Goal: Navigation & Orientation: Find specific page/section

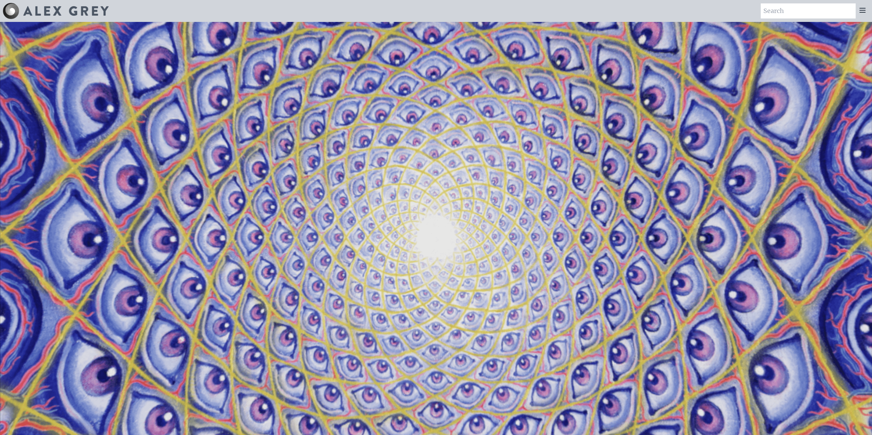
click at [28, 13] on img at bounding box center [65, 11] width 85 height 10
click at [858, 9] on div at bounding box center [862, 10] width 14 height 15
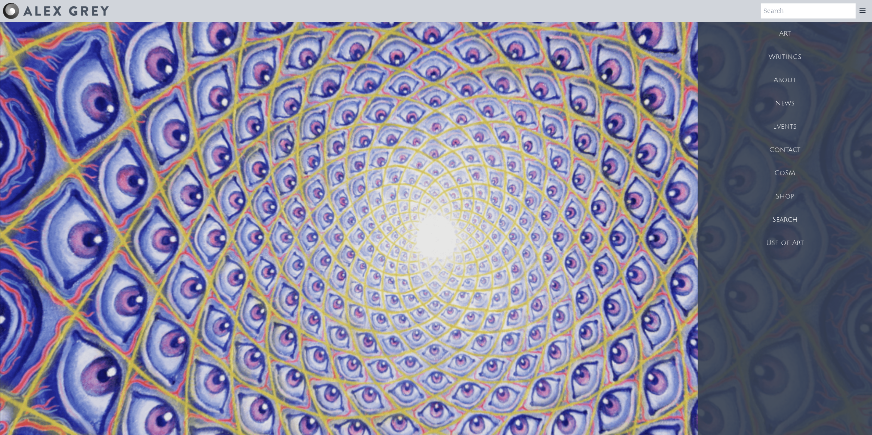
click at [776, 36] on div "Art" at bounding box center [784, 33] width 174 height 23
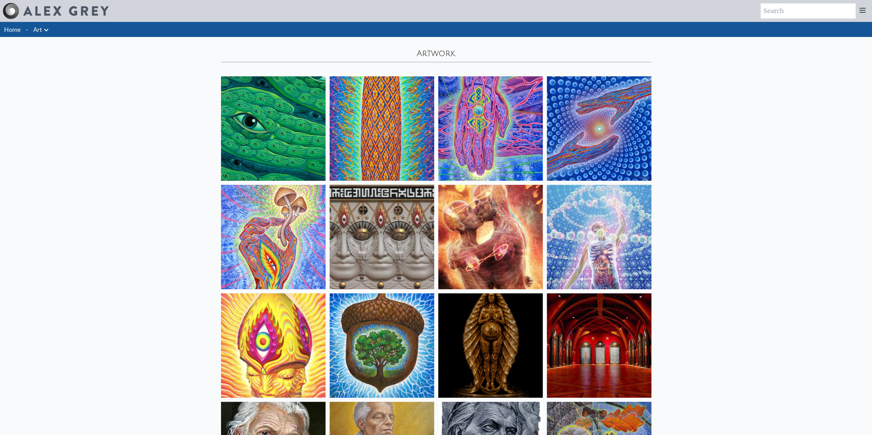
click at [42, 32] on icon at bounding box center [46, 30] width 8 height 8
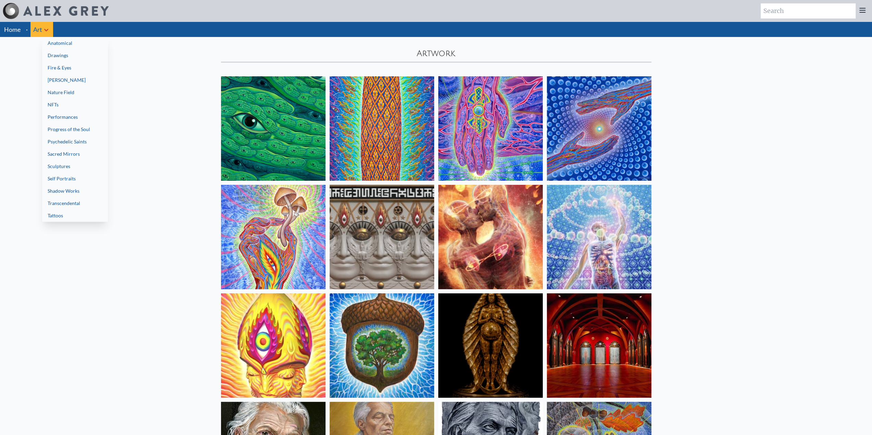
click at [858, 14] on div at bounding box center [436, 217] width 872 height 435
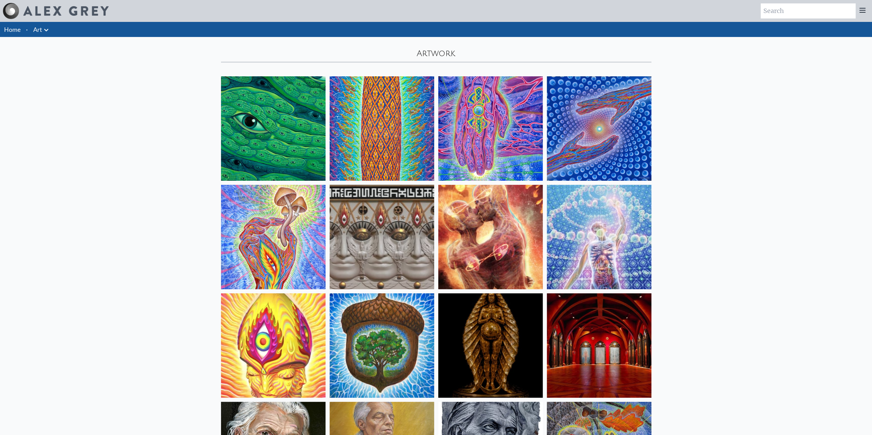
click at [862, 11] on icon at bounding box center [861, 10] width 5 height 4
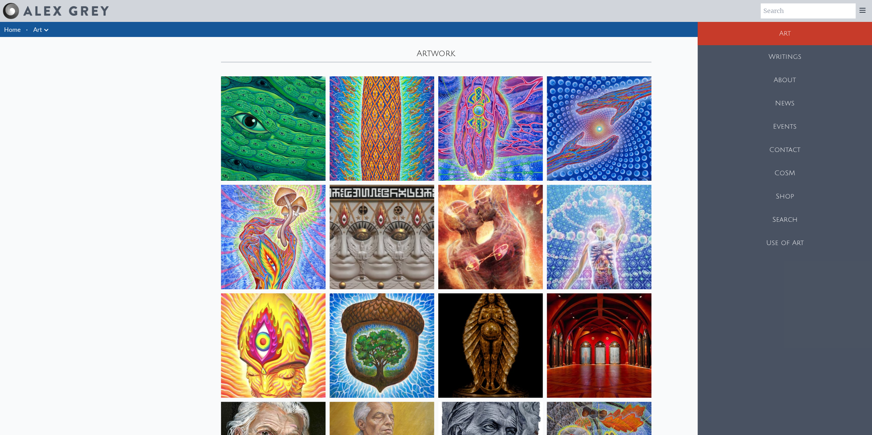
click at [790, 193] on div "Shop" at bounding box center [784, 196] width 174 height 23
